Goal: Find specific page/section: Find specific page/section

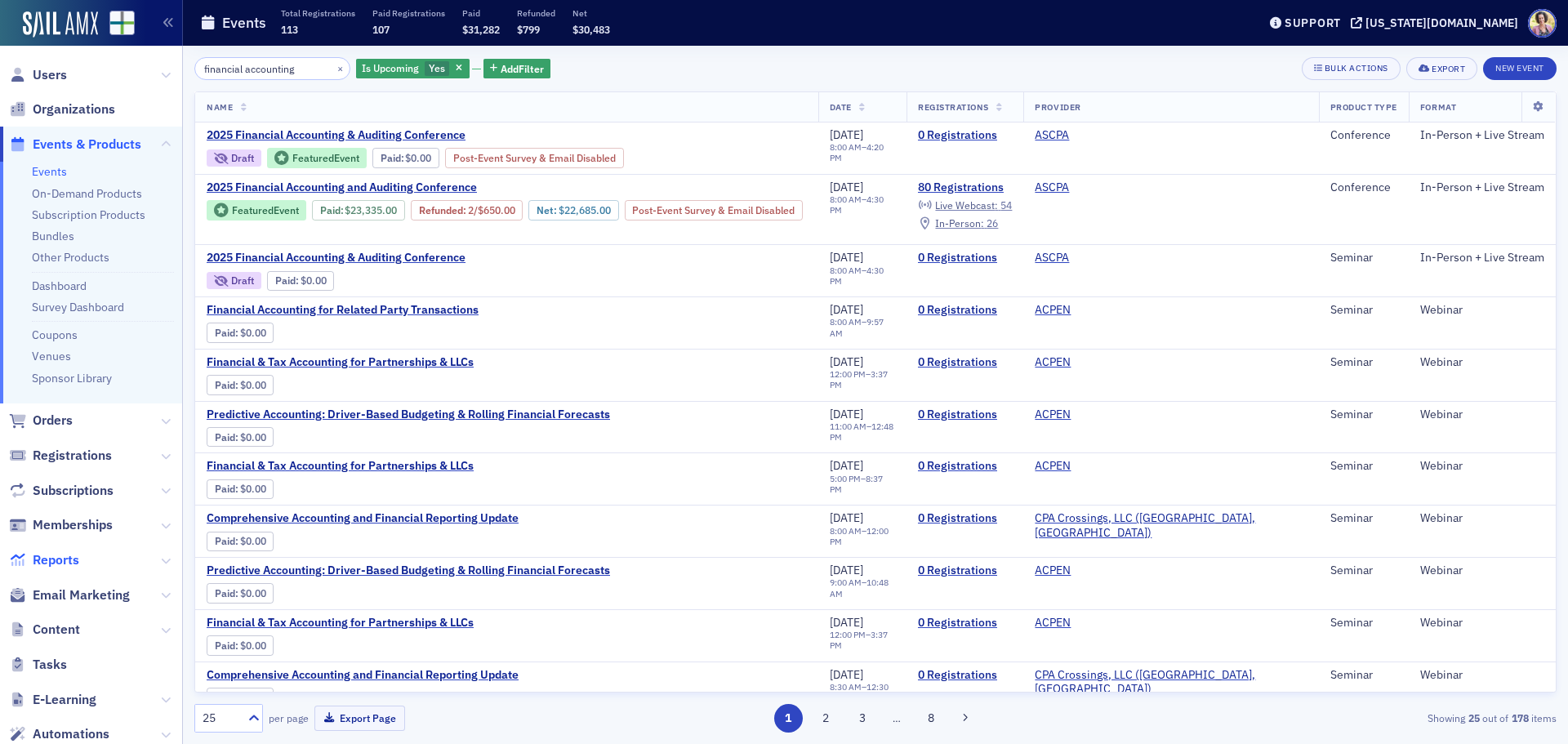
click at [67, 562] on span "Reports" at bounding box center [55, 560] width 47 height 18
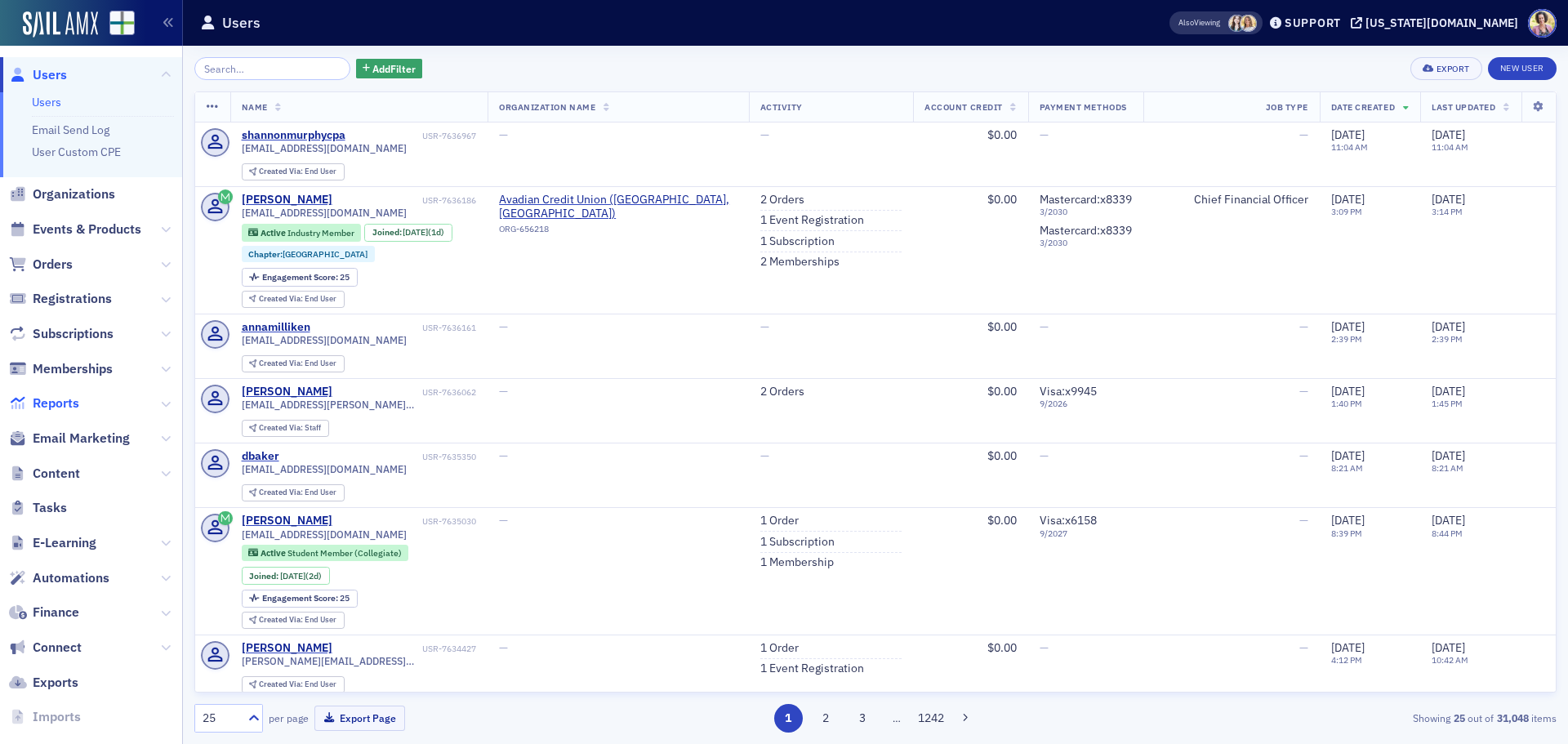
click at [67, 402] on span "Reports" at bounding box center [55, 403] width 47 height 18
